Goal: Task Accomplishment & Management: Use online tool/utility

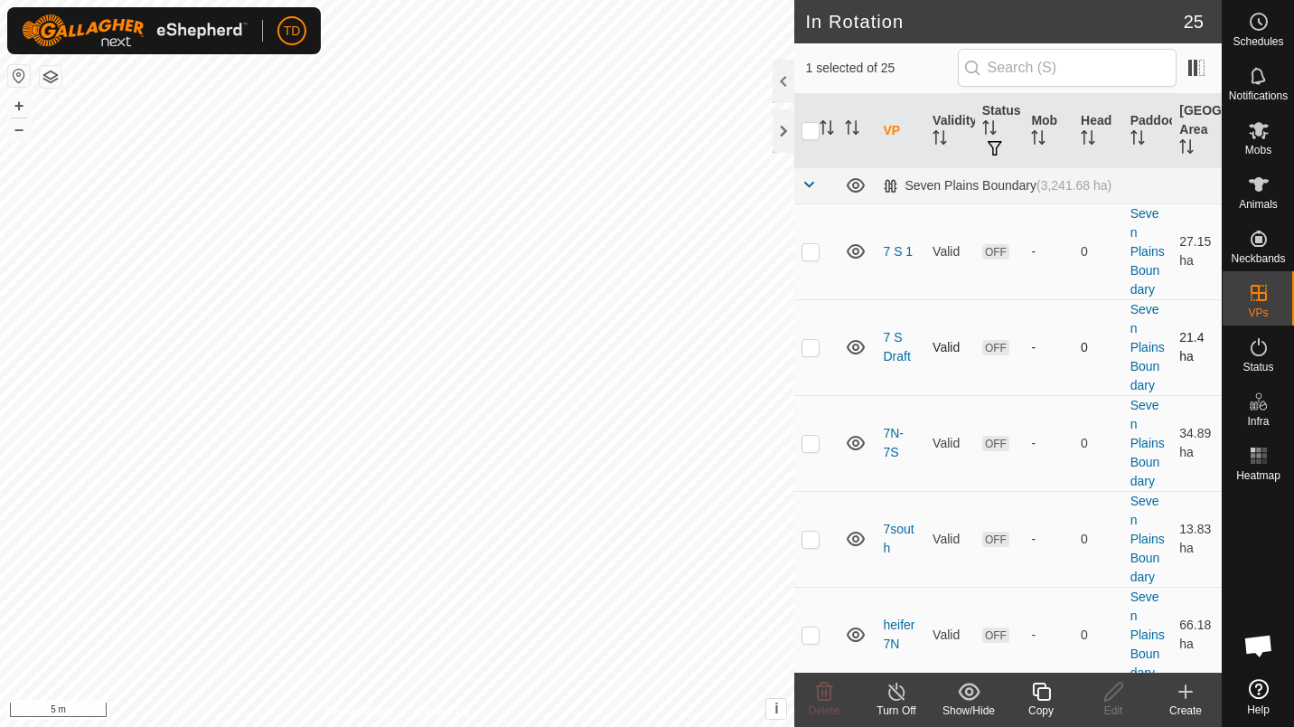
checkbox input "false"
checkbox input "true"
checkbox input "false"
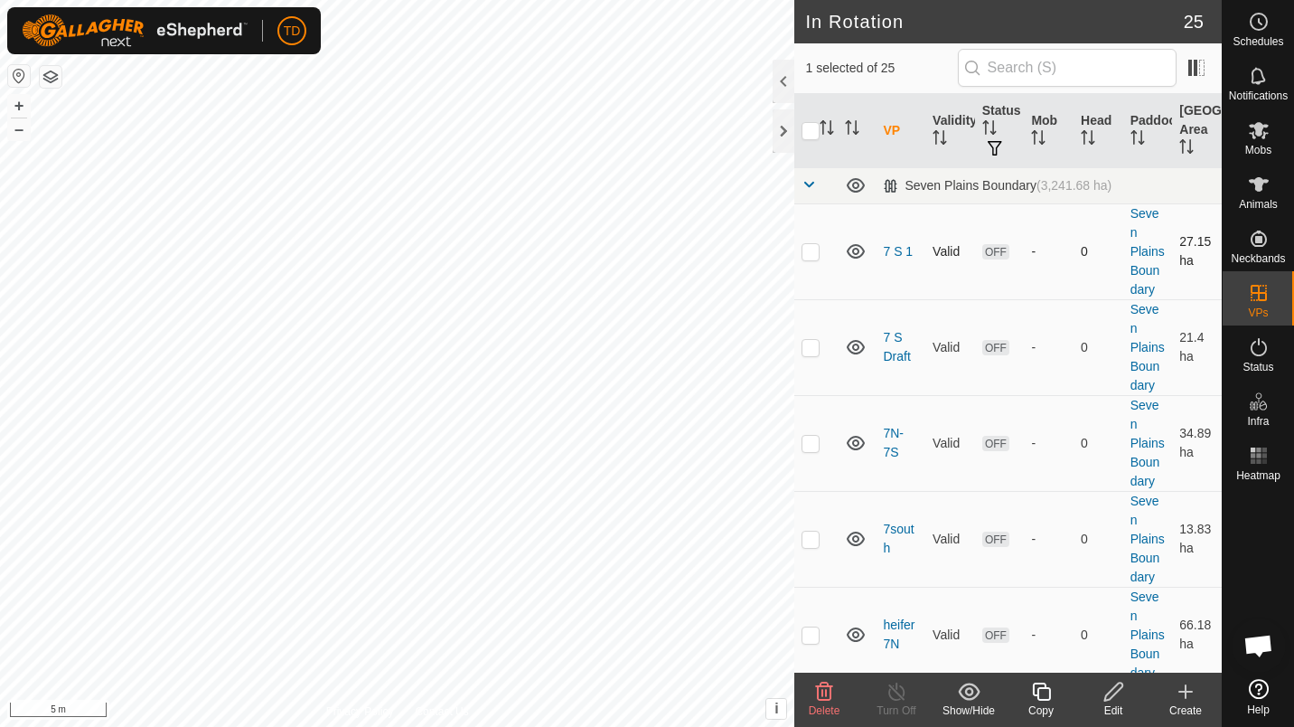
checkbox input "false"
checkbox input "true"
click at [1278, 155] on div "Mobs" at bounding box center [1258, 135] width 71 height 54
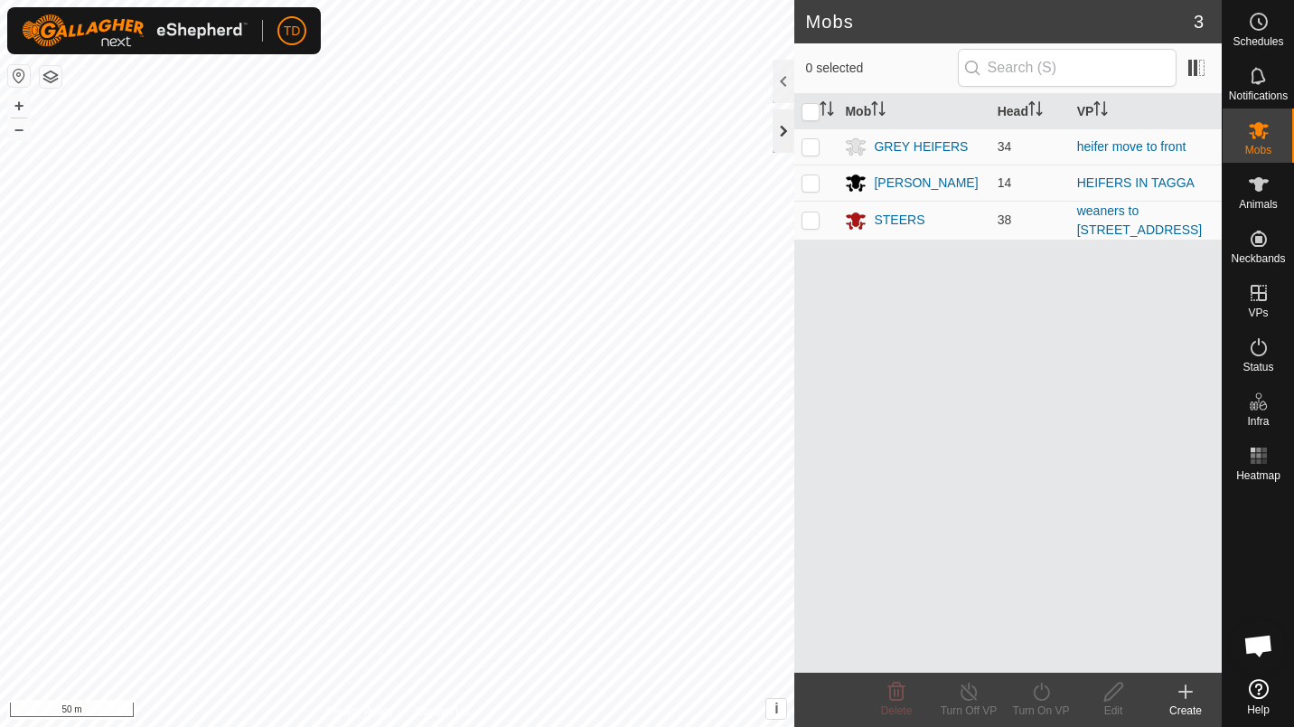
click at [783, 135] on div at bounding box center [784, 130] width 22 height 43
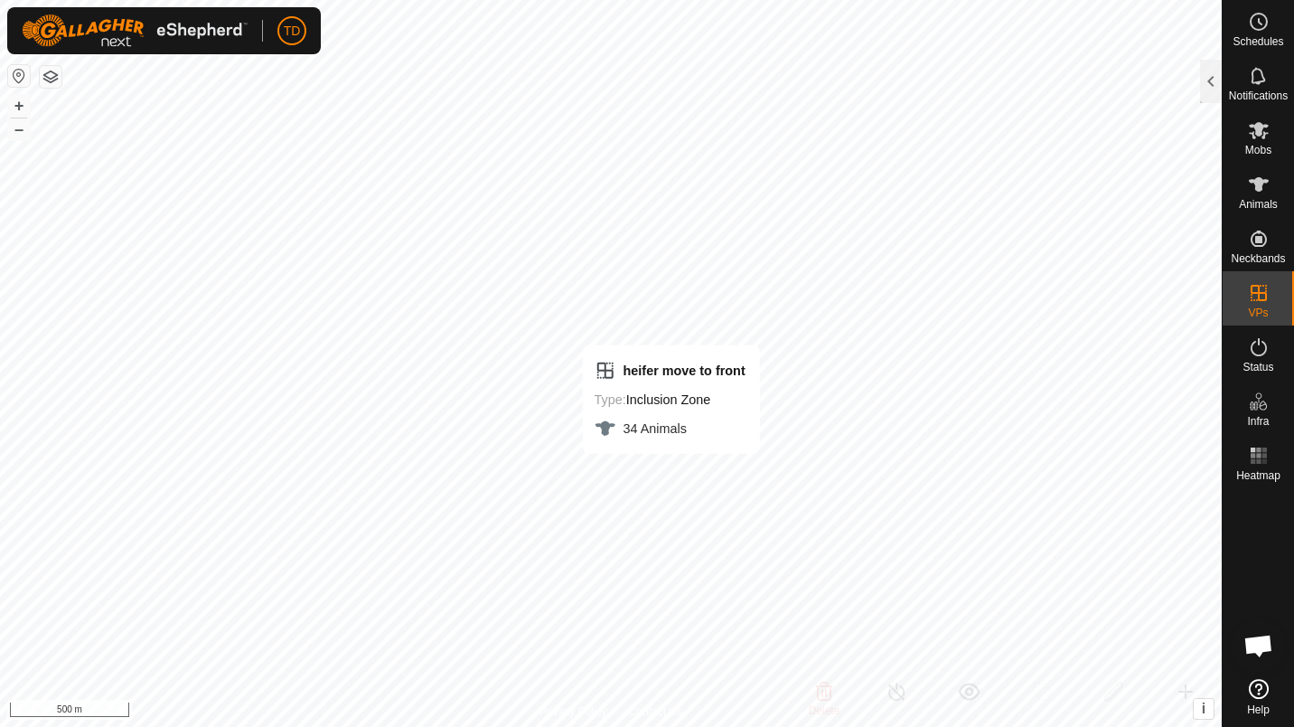
click at [677, 351] on div "heifer move to front Type: Inclusion Zone 34 Animals" at bounding box center [671, 399] width 177 height 108
checkbox input "false"
checkbox input "true"
checkbox input "false"
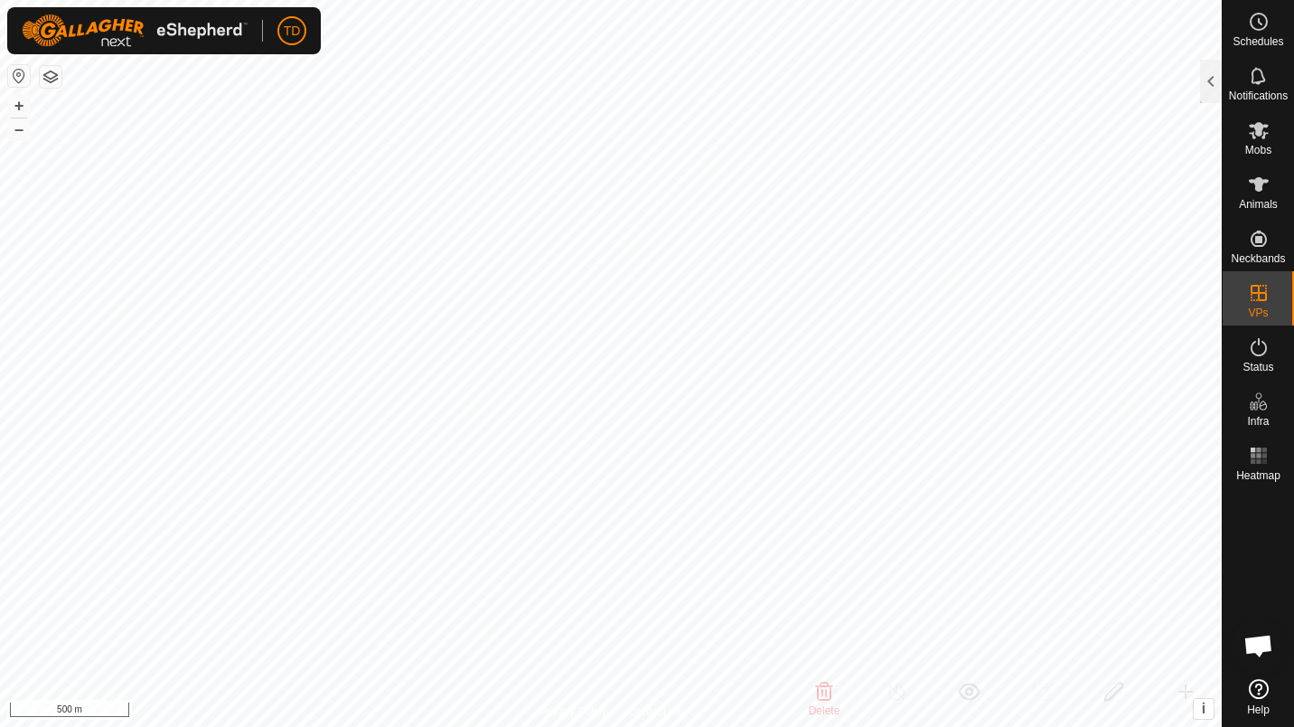
checkbox input "true"
checkbox input "false"
checkbox input "true"
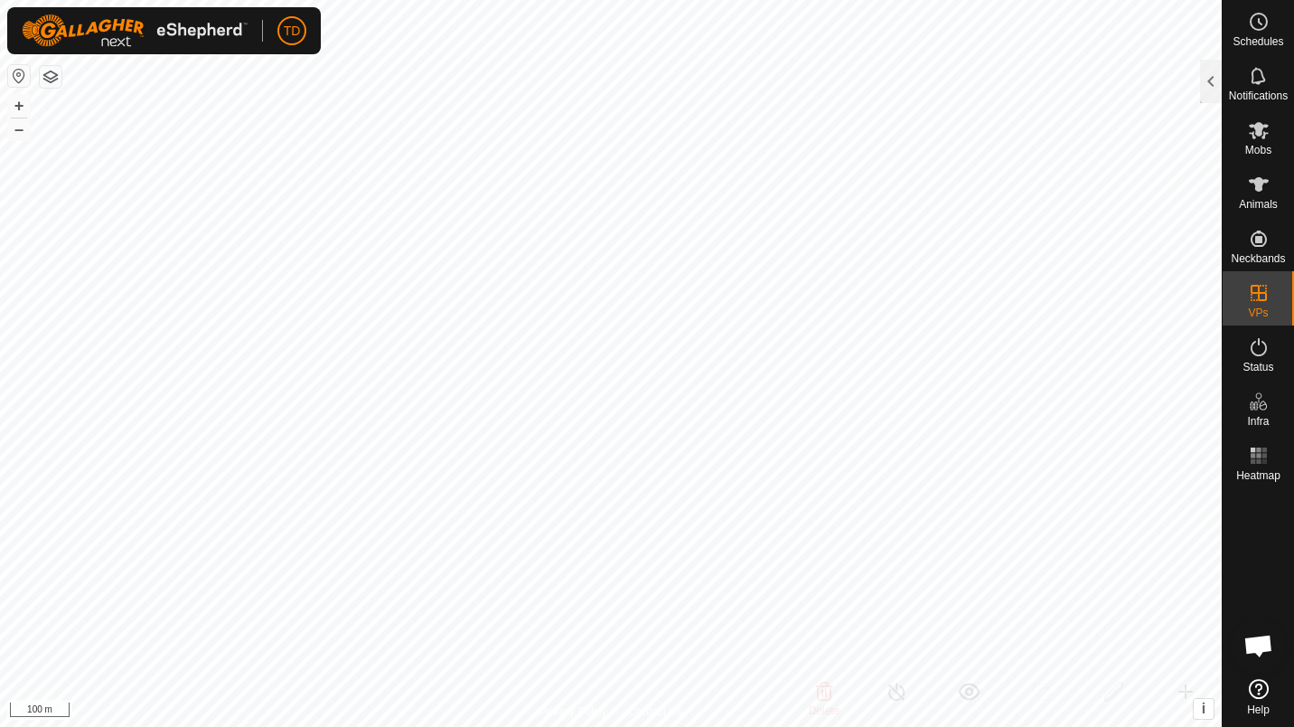
checkbox input "false"
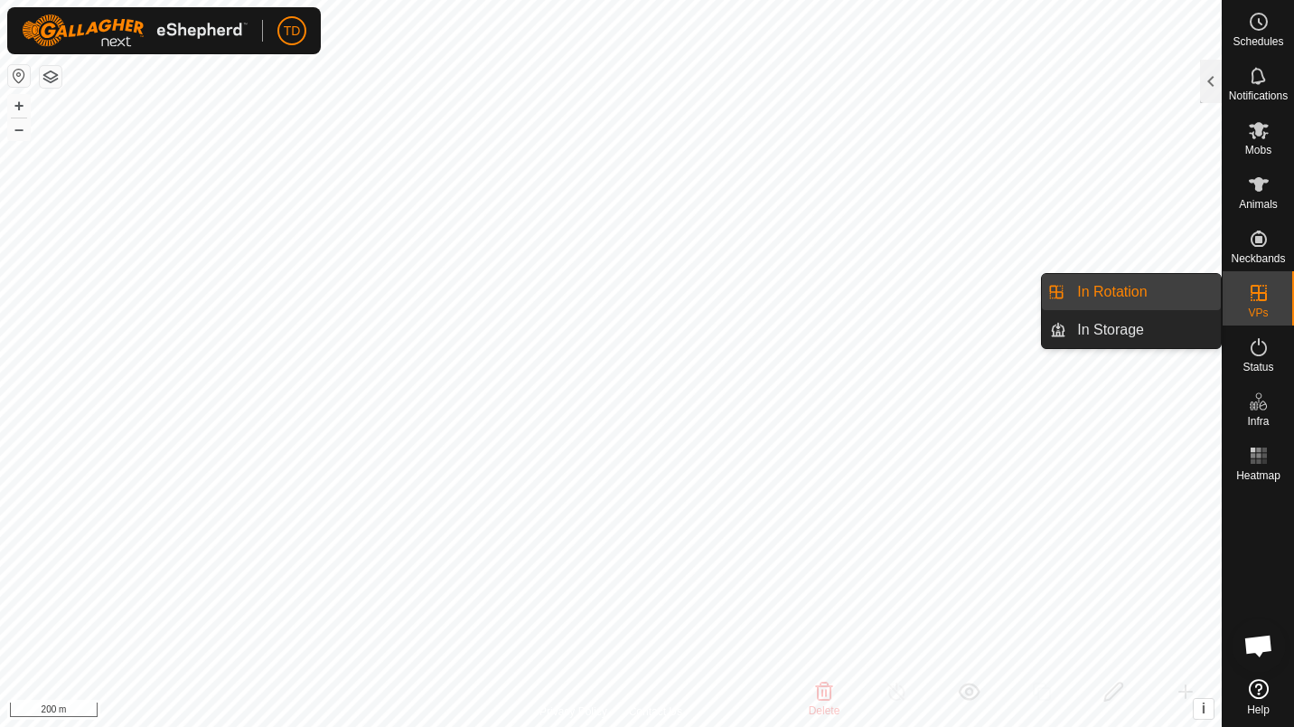
click at [1206, 287] on link "In Rotation" at bounding box center [1144, 292] width 155 height 36
click at [1161, 298] on link "In Rotation" at bounding box center [1144, 292] width 155 height 36
click at [1287, 294] on div "VPs" at bounding box center [1258, 298] width 71 height 54
click at [1263, 303] on icon at bounding box center [1259, 293] width 22 height 22
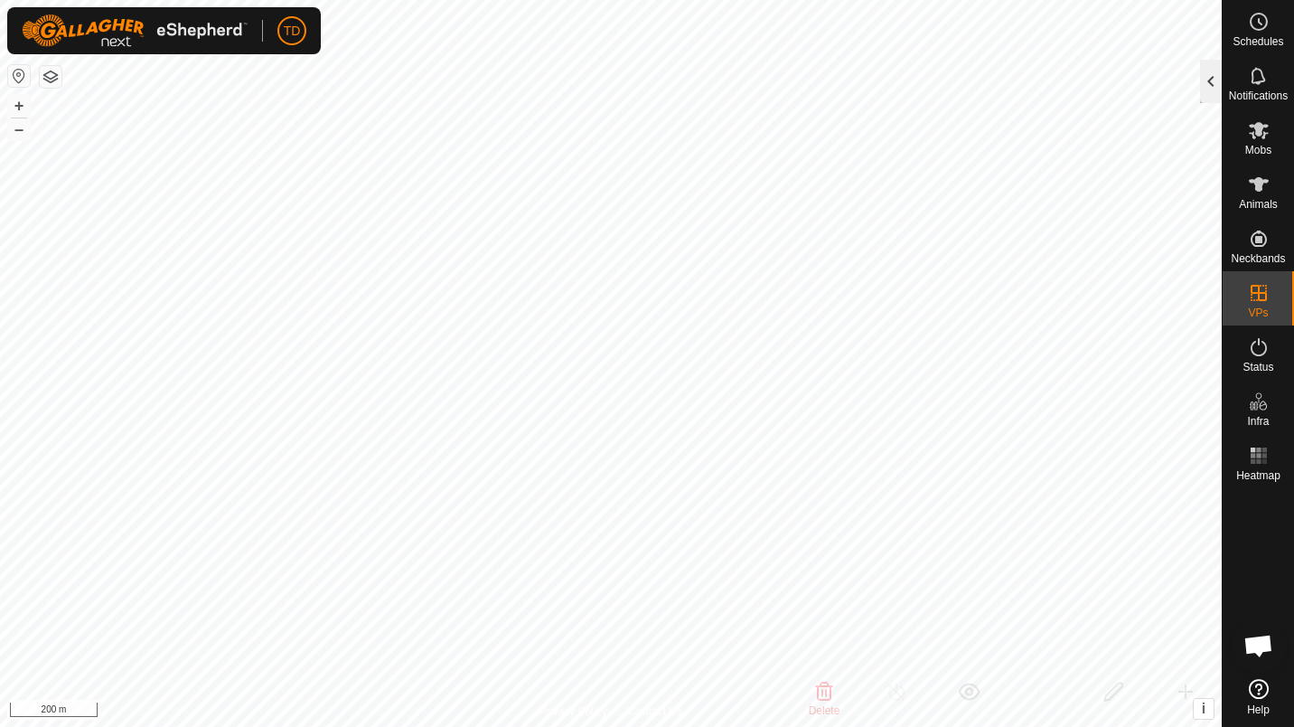
click at [1210, 95] on div at bounding box center [1211, 81] width 22 height 43
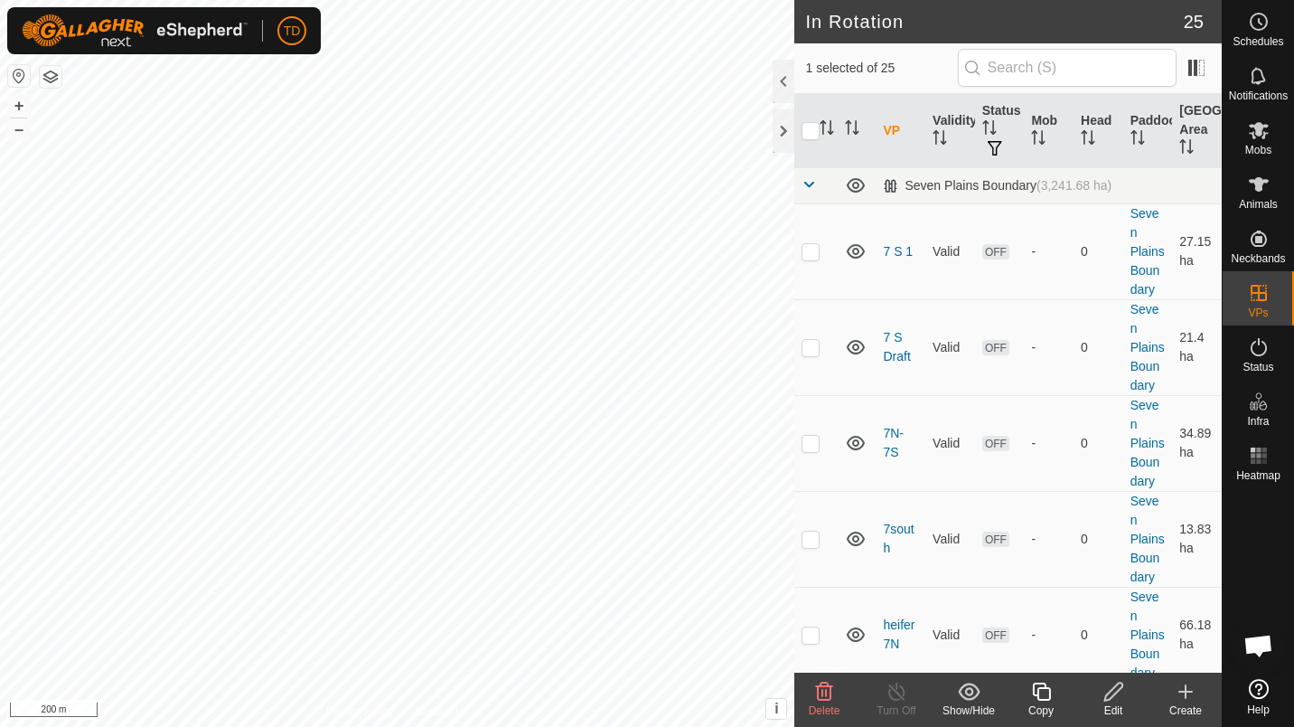
click at [1181, 707] on div "Create" at bounding box center [1186, 710] width 72 height 16
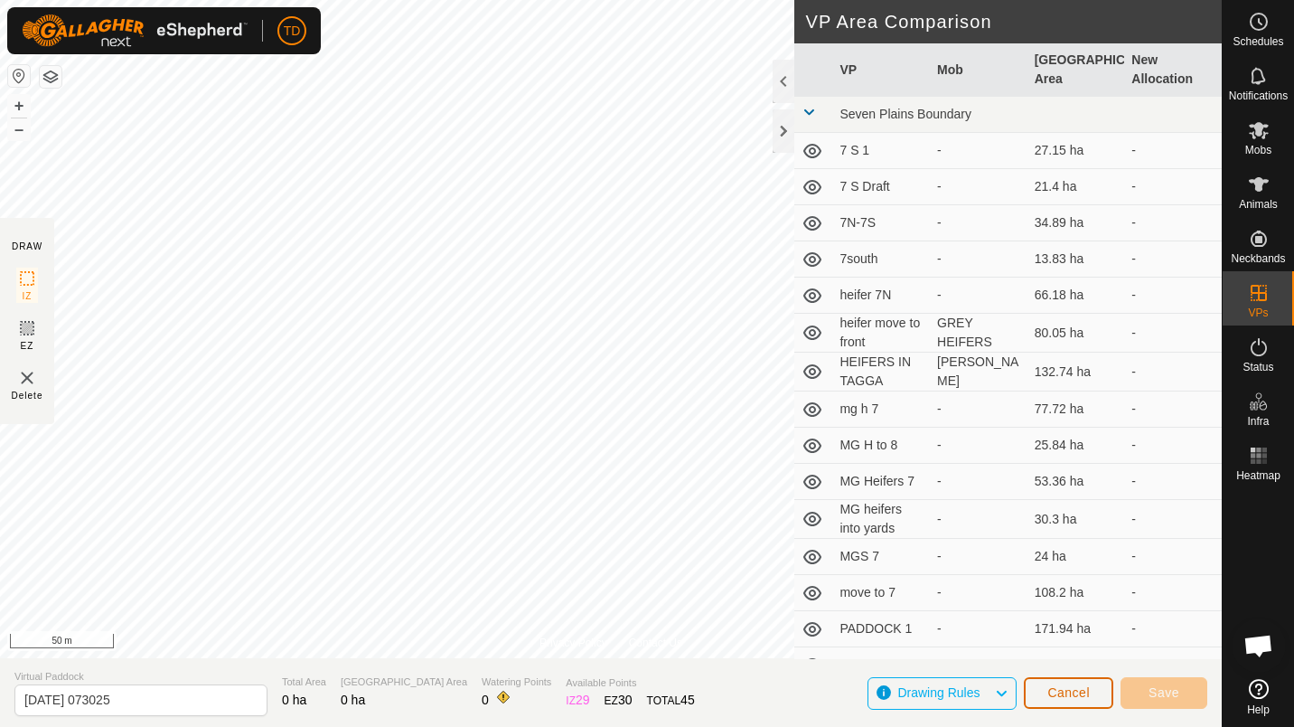
click at [1069, 691] on span "Cancel" at bounding box center [1069, 692] width 42 height 14
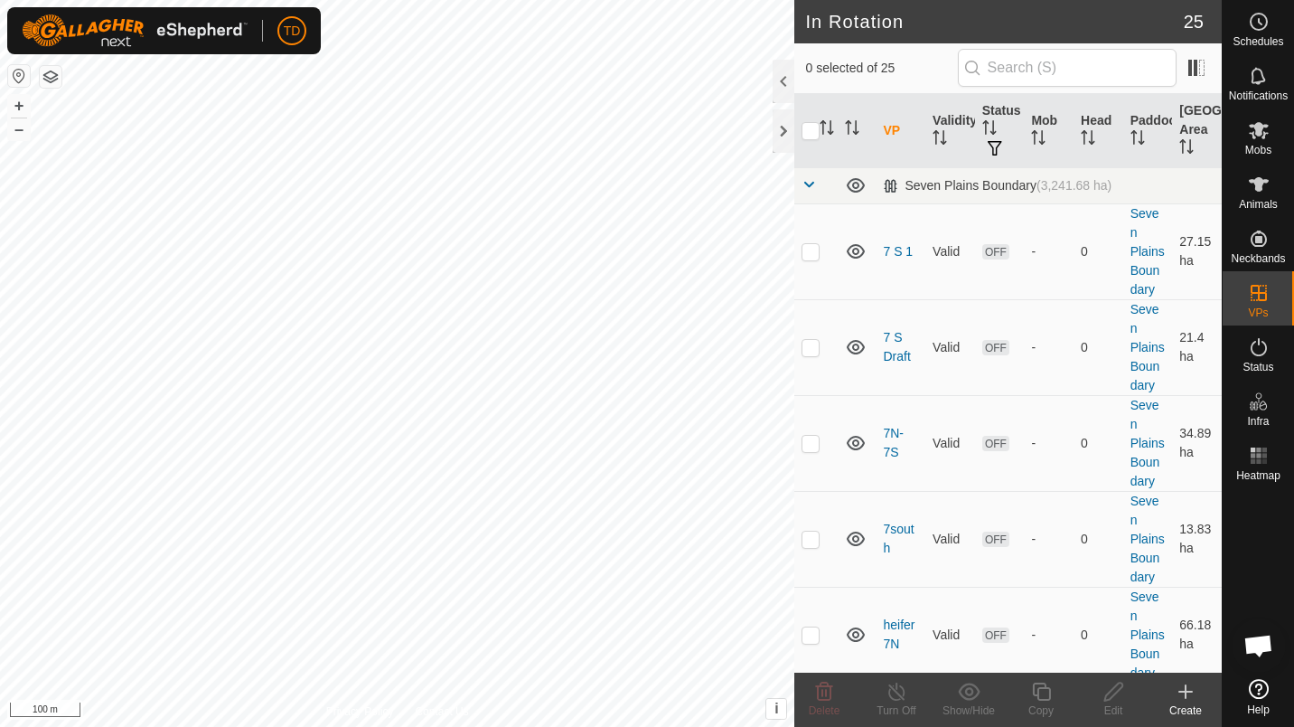
click at [1181, 703] on div "Create" at bounding box center [1186, 710] width 72 height 16
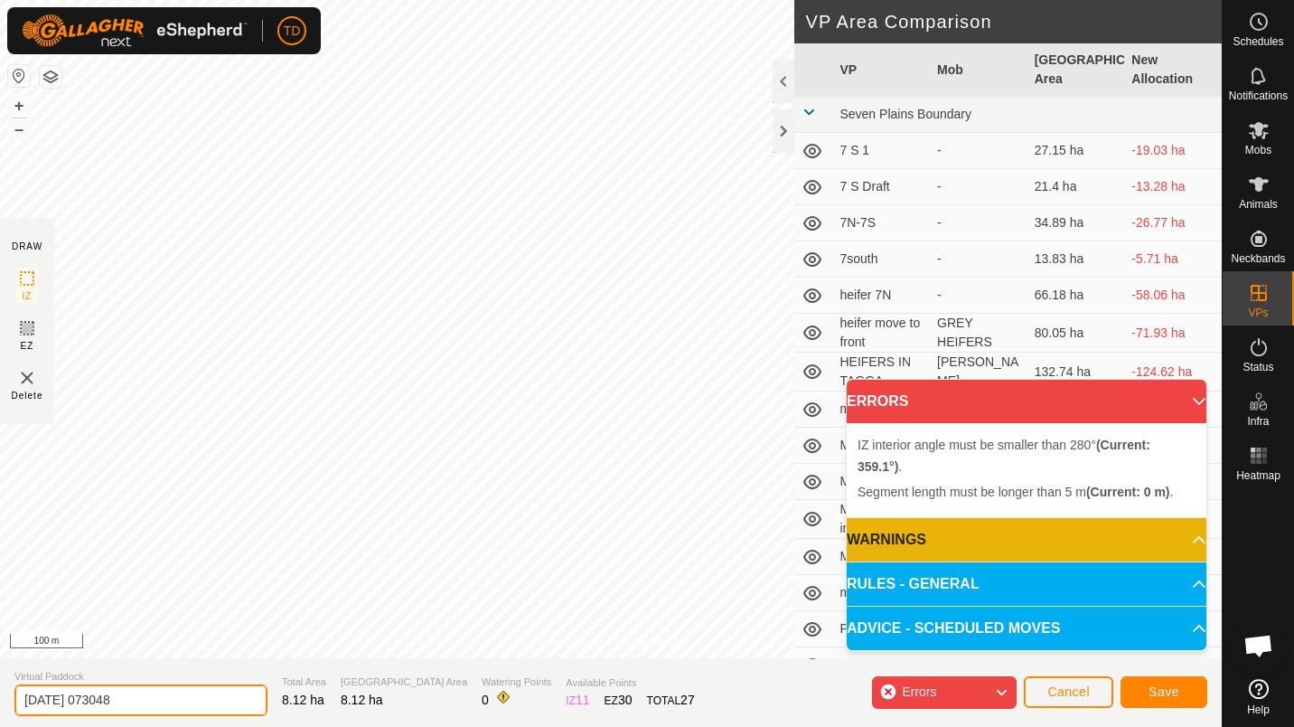
click at [142, 698] on input "[DATE] 073048" at bounding box center [140, 700] width 253 height 32
type input "2"
type input "lane to yards"
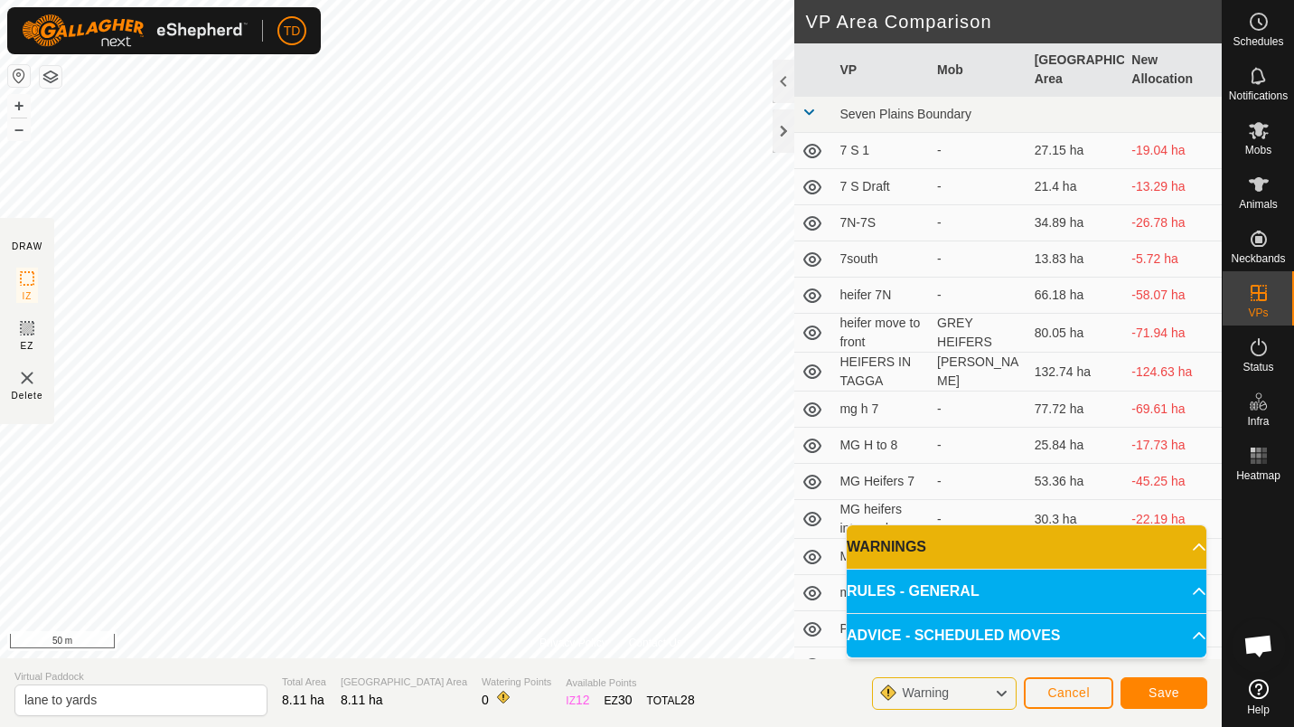
click at [1191, 546] on p-accordion-header "WARNINGS" at bounding box center [1027, 546] width 360 height 43
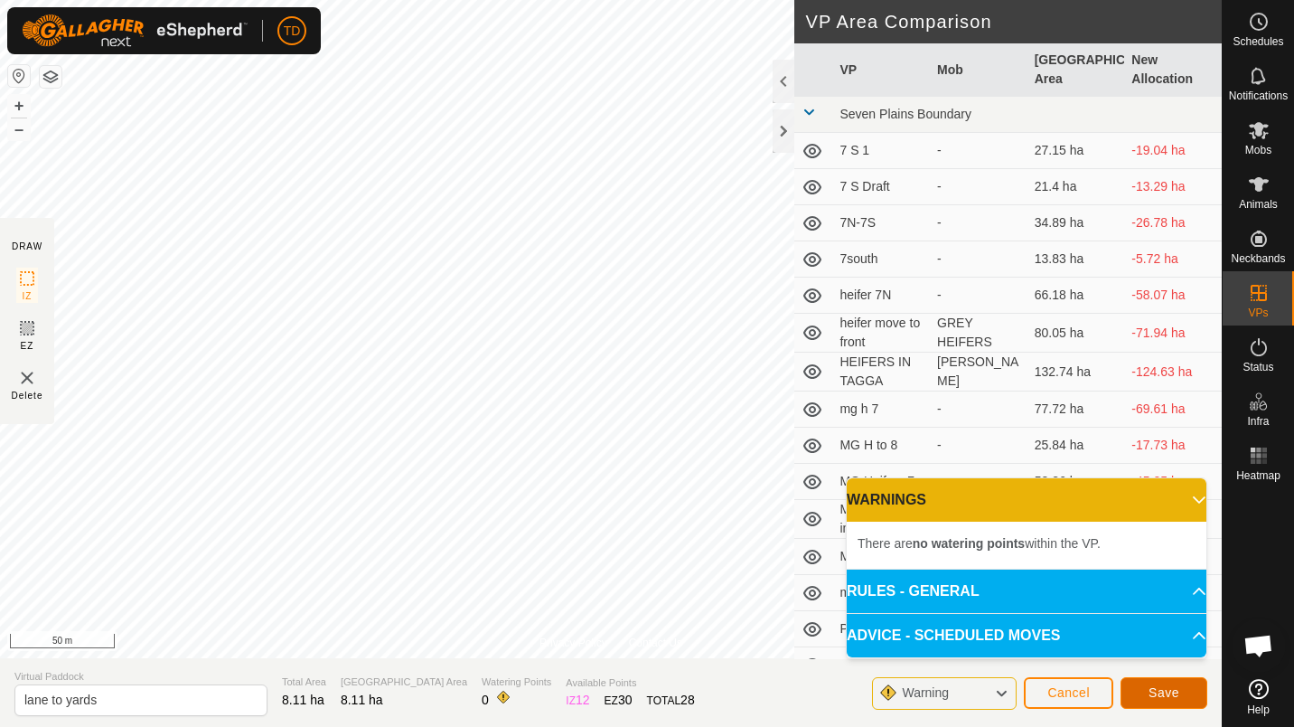
click at [1175, 694] on span "Save" at bounding box center [1164, 692] width 31 height 14
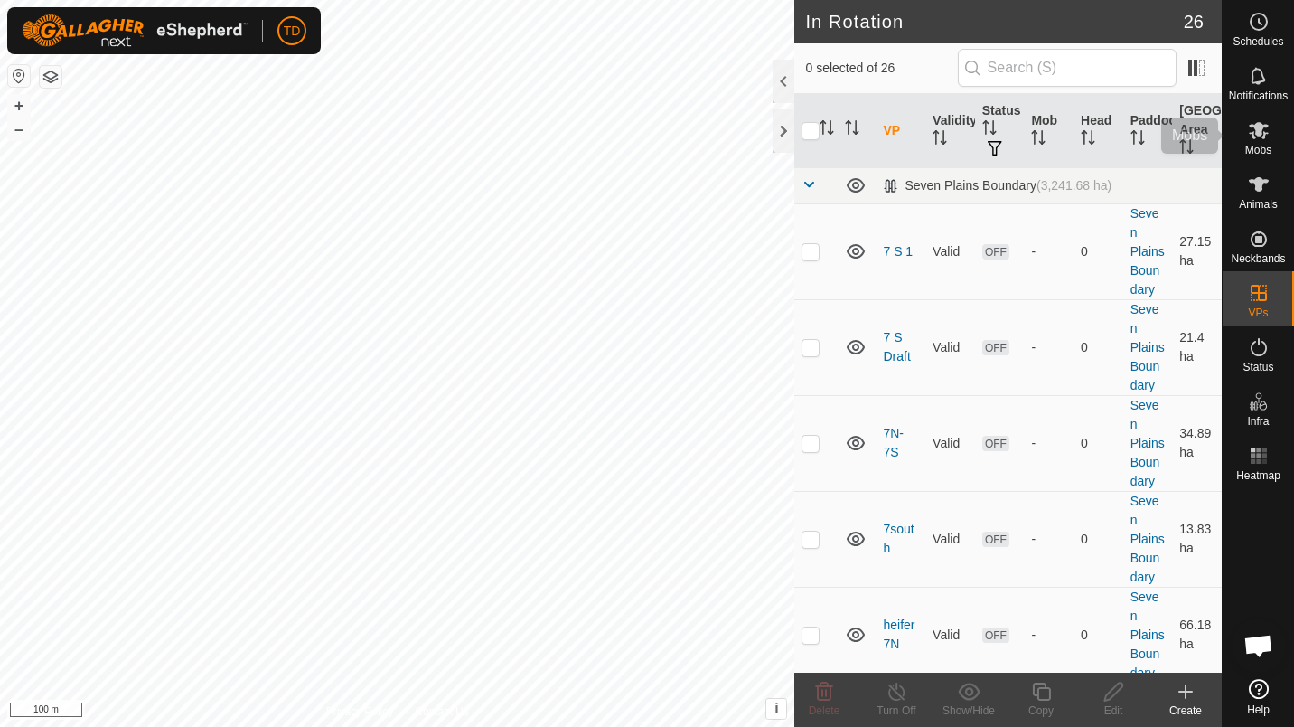
click at [1269, 148] on span "Mobs" at bounding box center [1259, 150] width 26 height 11
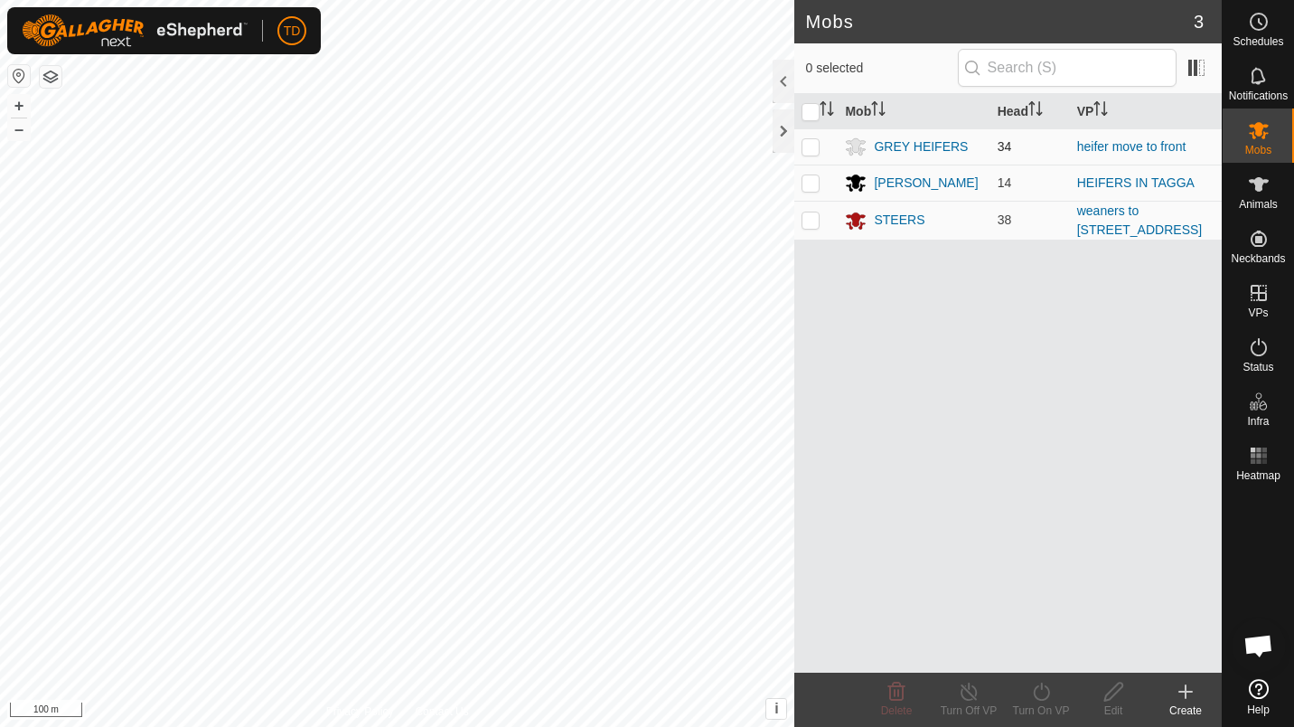
click at [812, 151] on p-checkbox at bounding box center [811, 146] width 18 height 14
checkbox input "true"
click at [1035, 709] on div "Turn On VP" at bounding box center [1041, 710] width 72 height 16
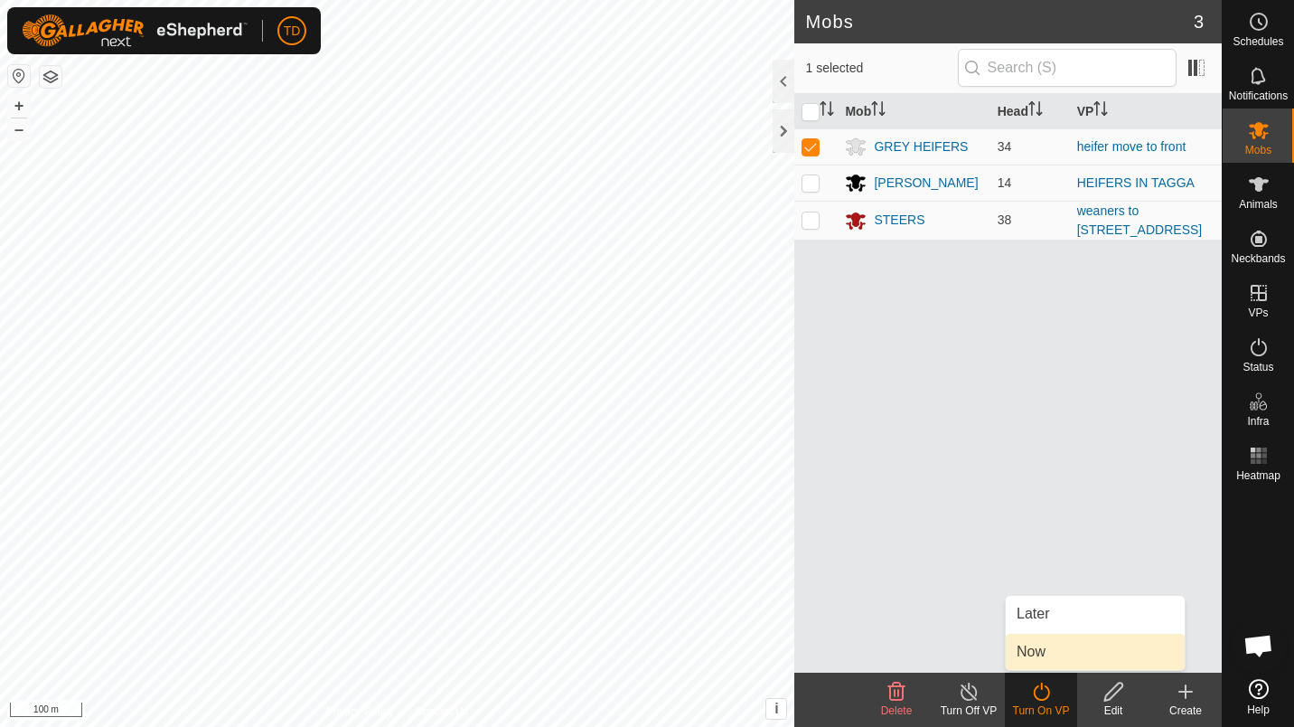
click at [1037, 655] on link "Now" at bounding box center [1095, 652] width 179 height 36
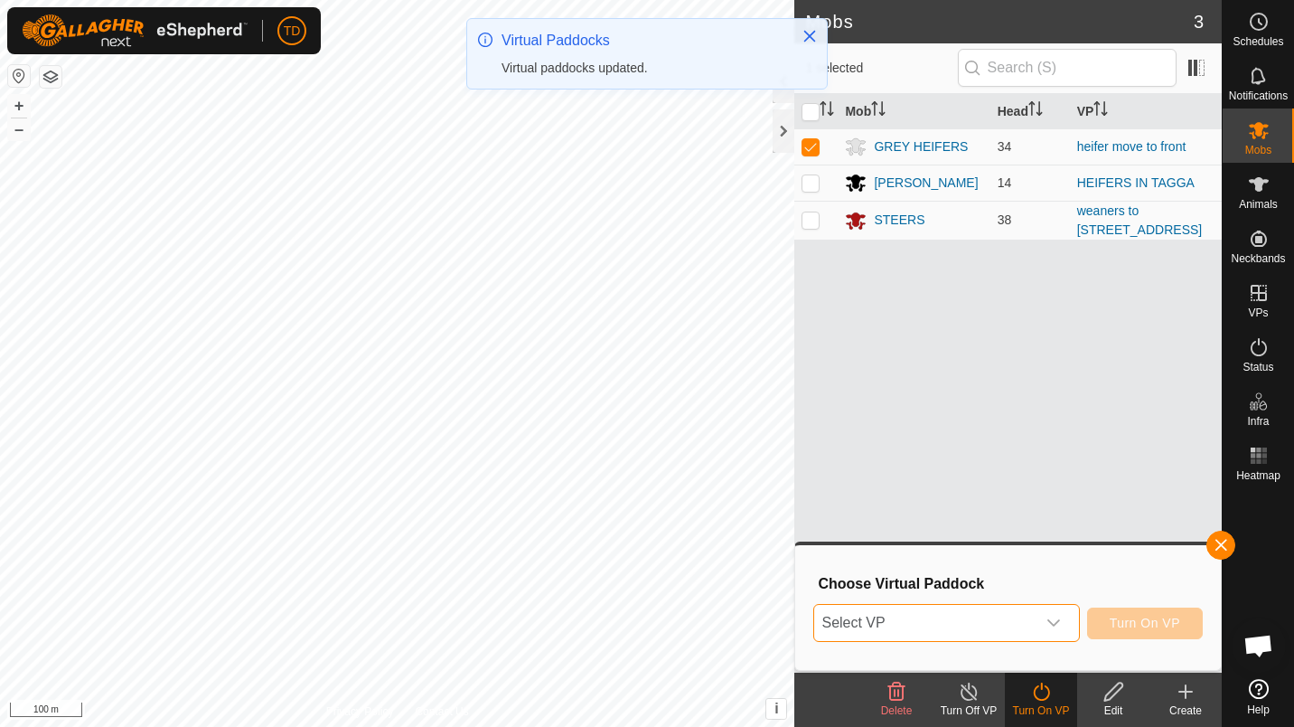
click at [972, 631] on span "Select VP" at bounding box center [924, 623] width 221 height 36
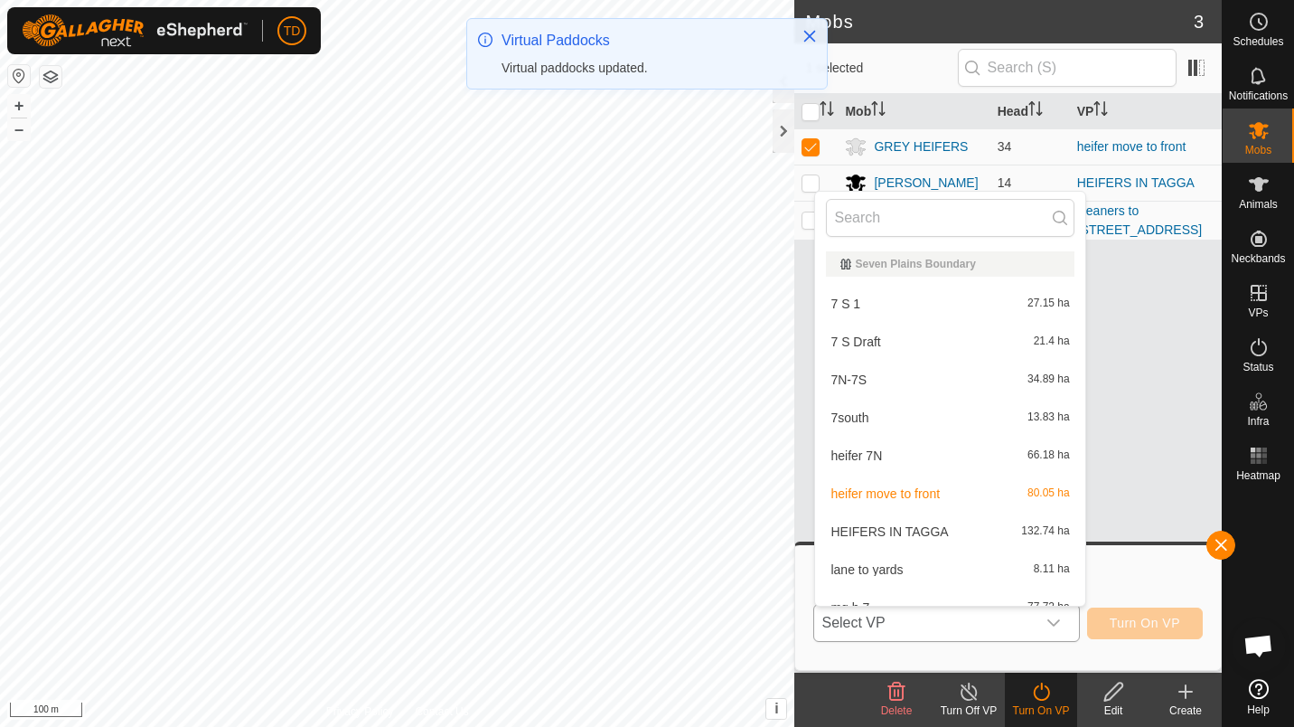
scroll to position [20, 0]
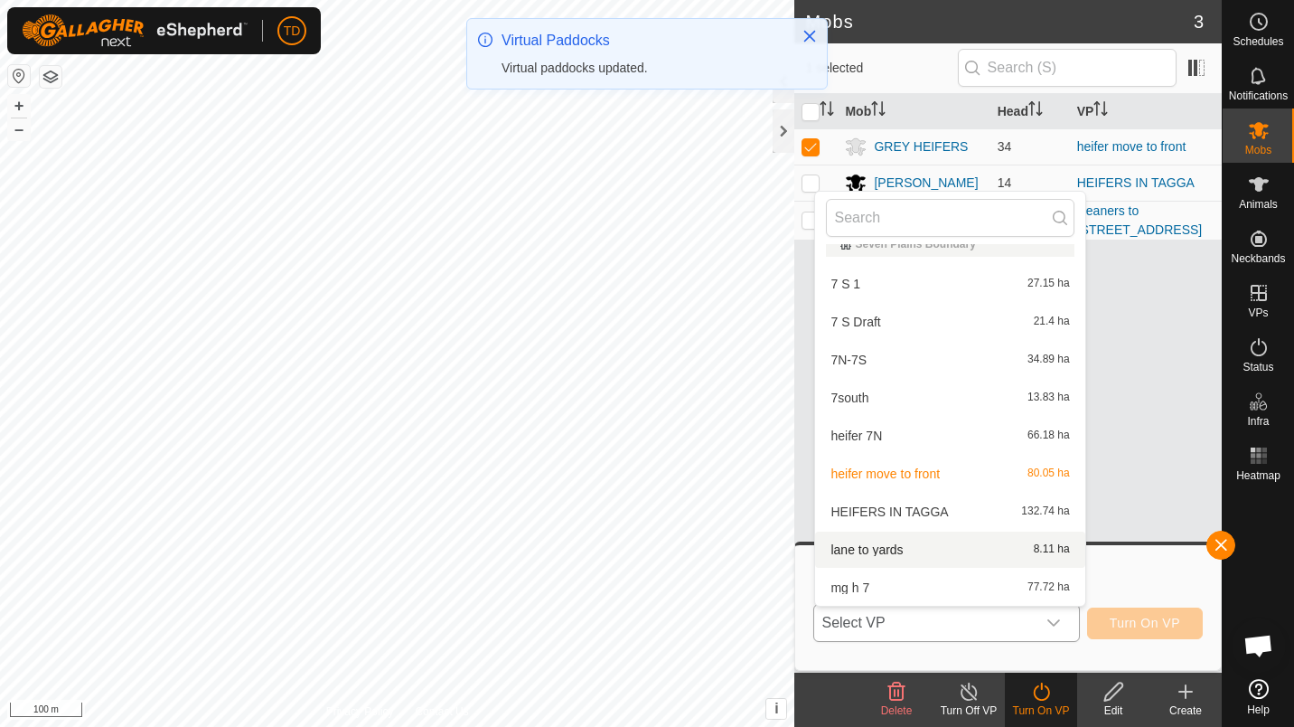
click at [923, 549] on div "lane to yards 8.11 ha" at bounding box center [950, 550] width 248 height 22
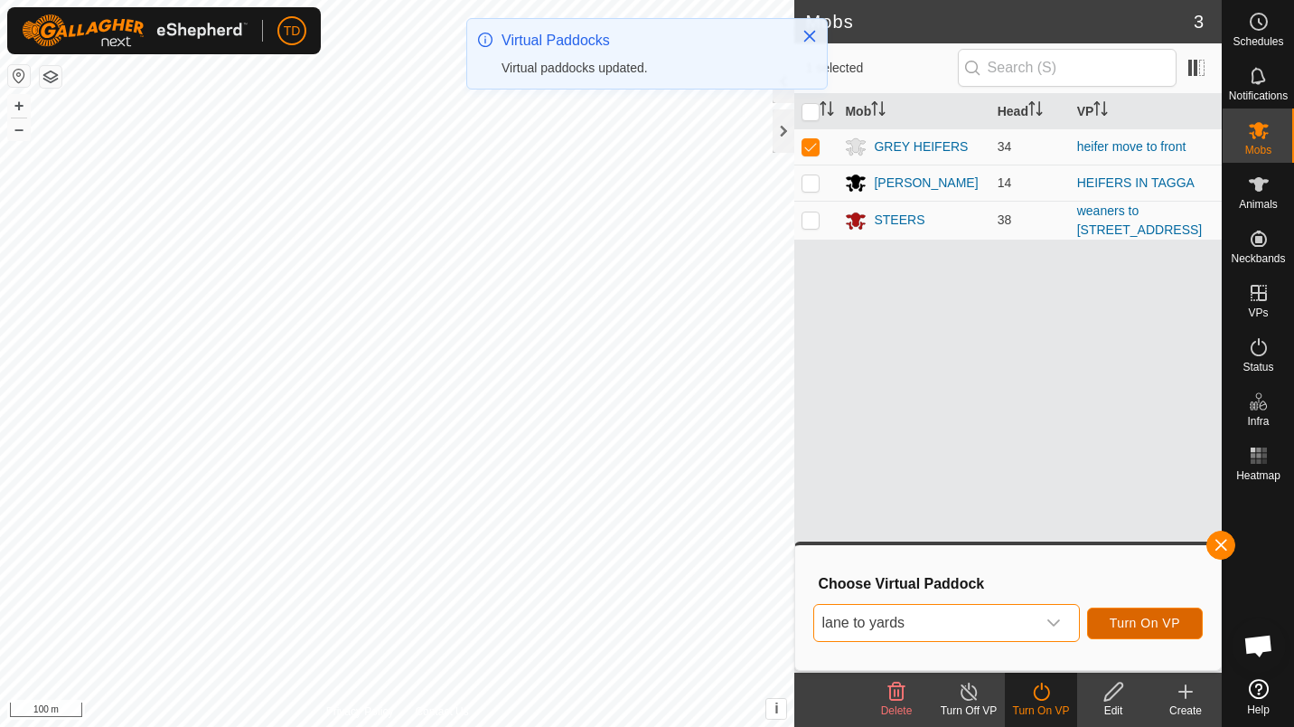
click at [1111, 631] on button "Turn On VP" at bounding box center [1145, 623] width 116 height 32
